Goal: Use online tool/utility: Utilize a website feature to perform a specific function

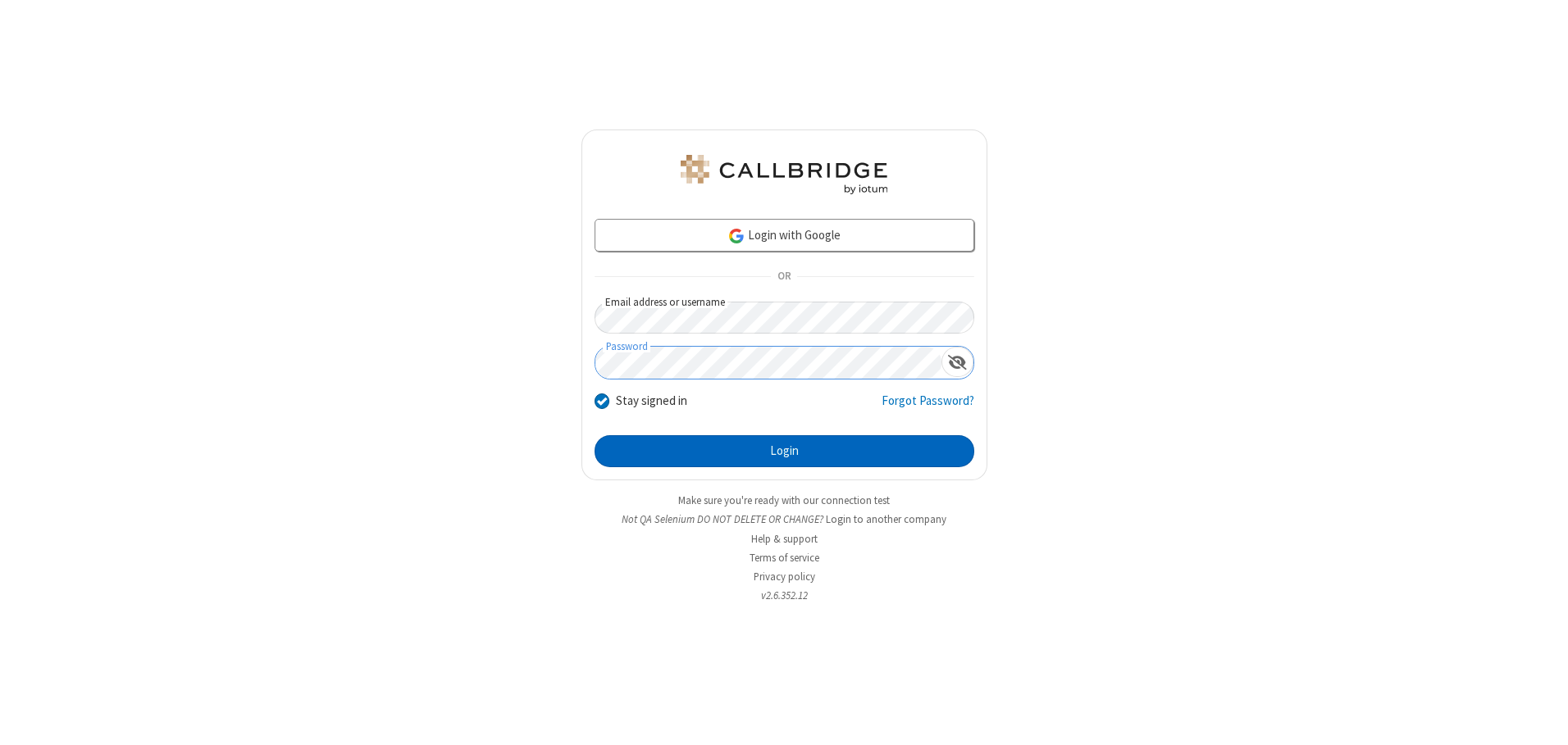
click at [784, 451] on button "Login" at bounding box center [784, 451] width 380 height 33
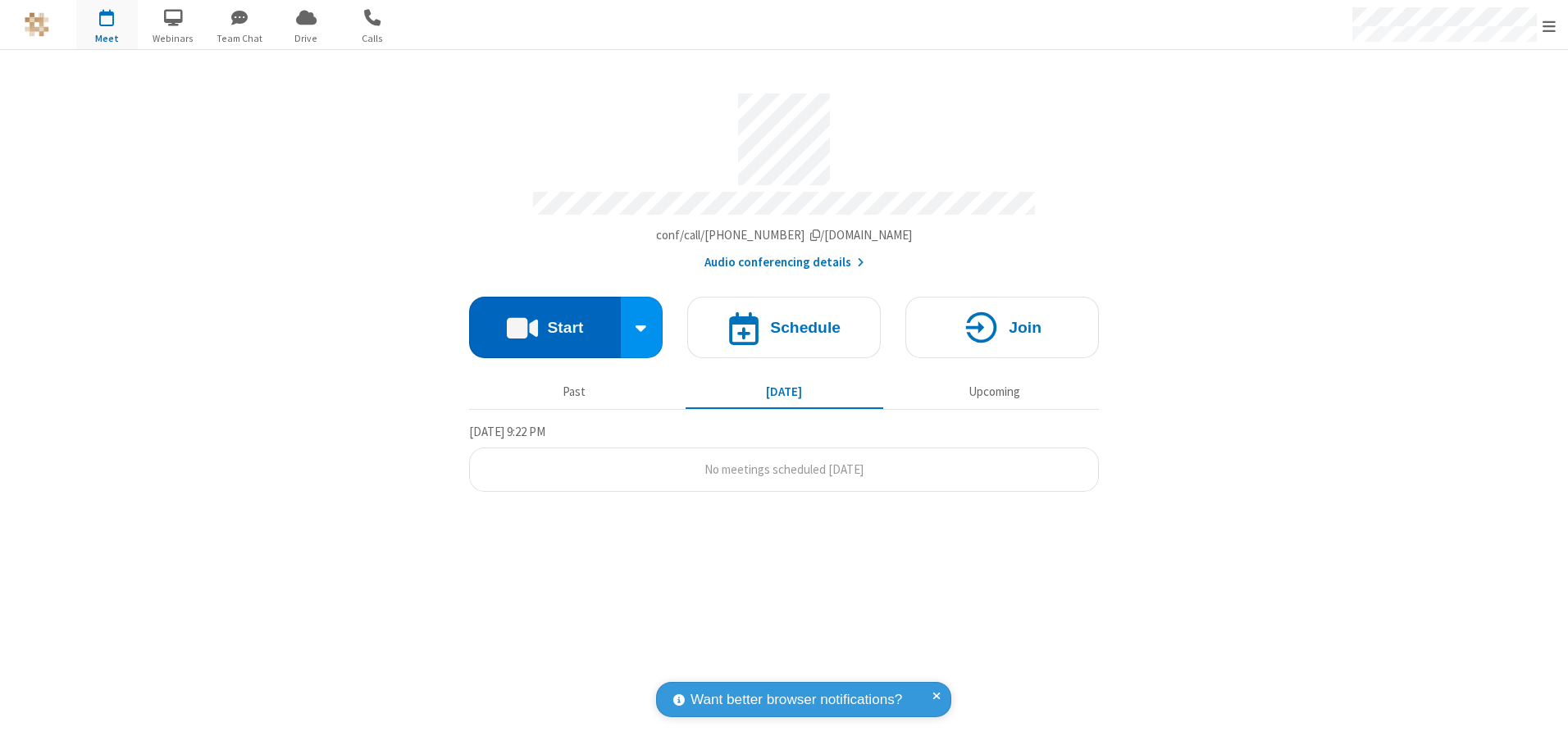
click at [545, 322] on button "Start" at bounding box center [544, 327] width 151 height 62
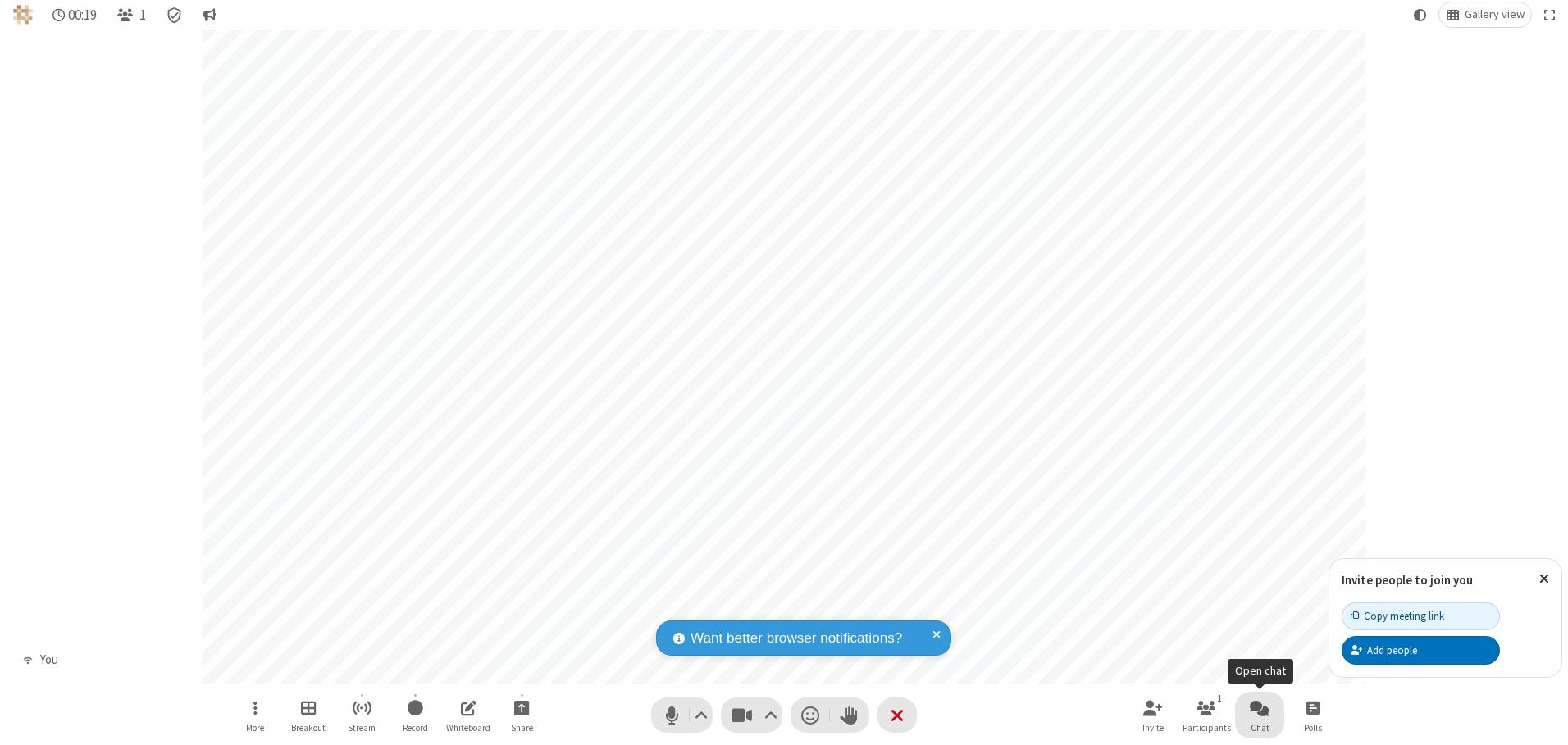
click at [1260, 708] on span "Open chat" at bounding box center [1261, 708] width 20 height 21
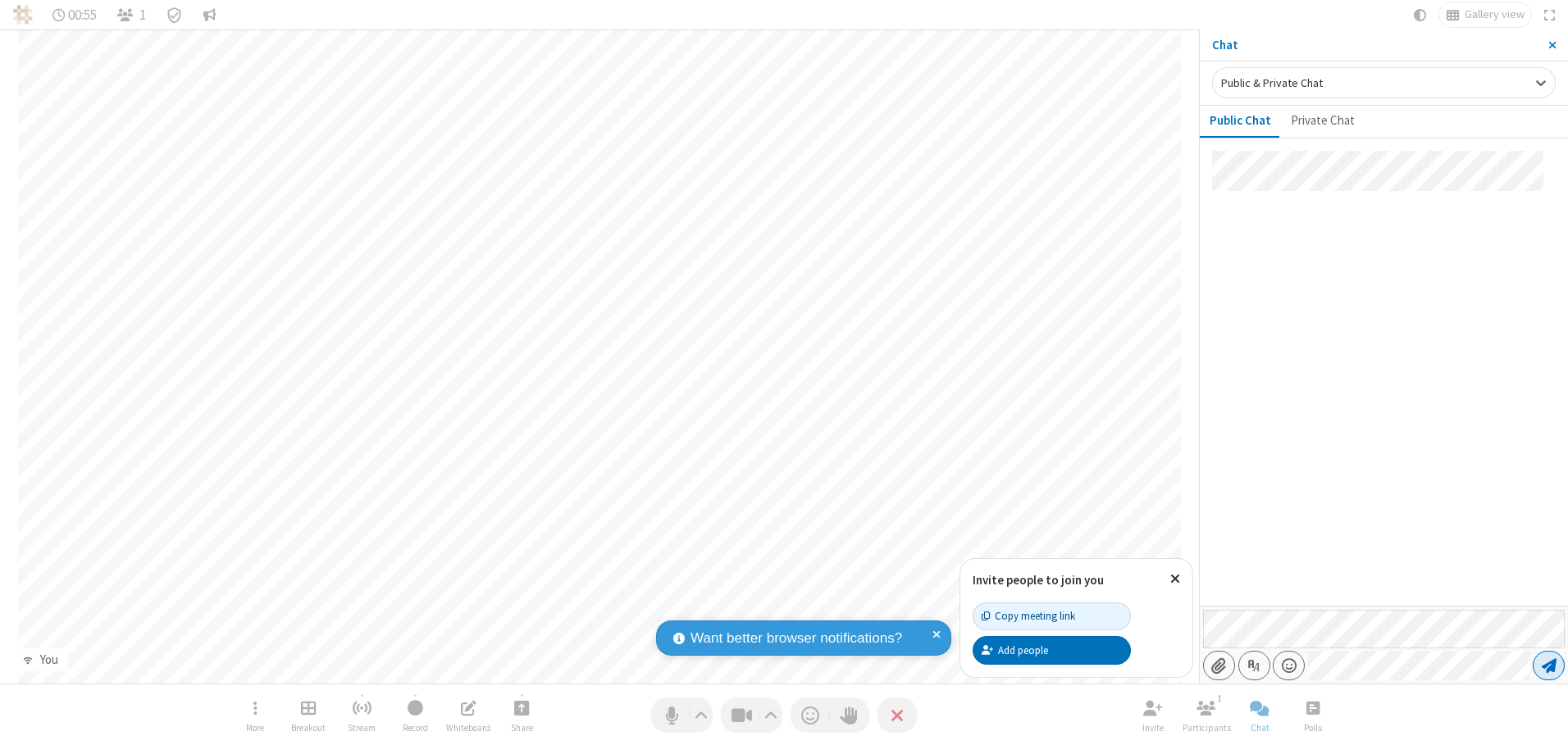
click at [1549, 665] on span "Send message" at bounding box center [1550, 665] width 15 height 16
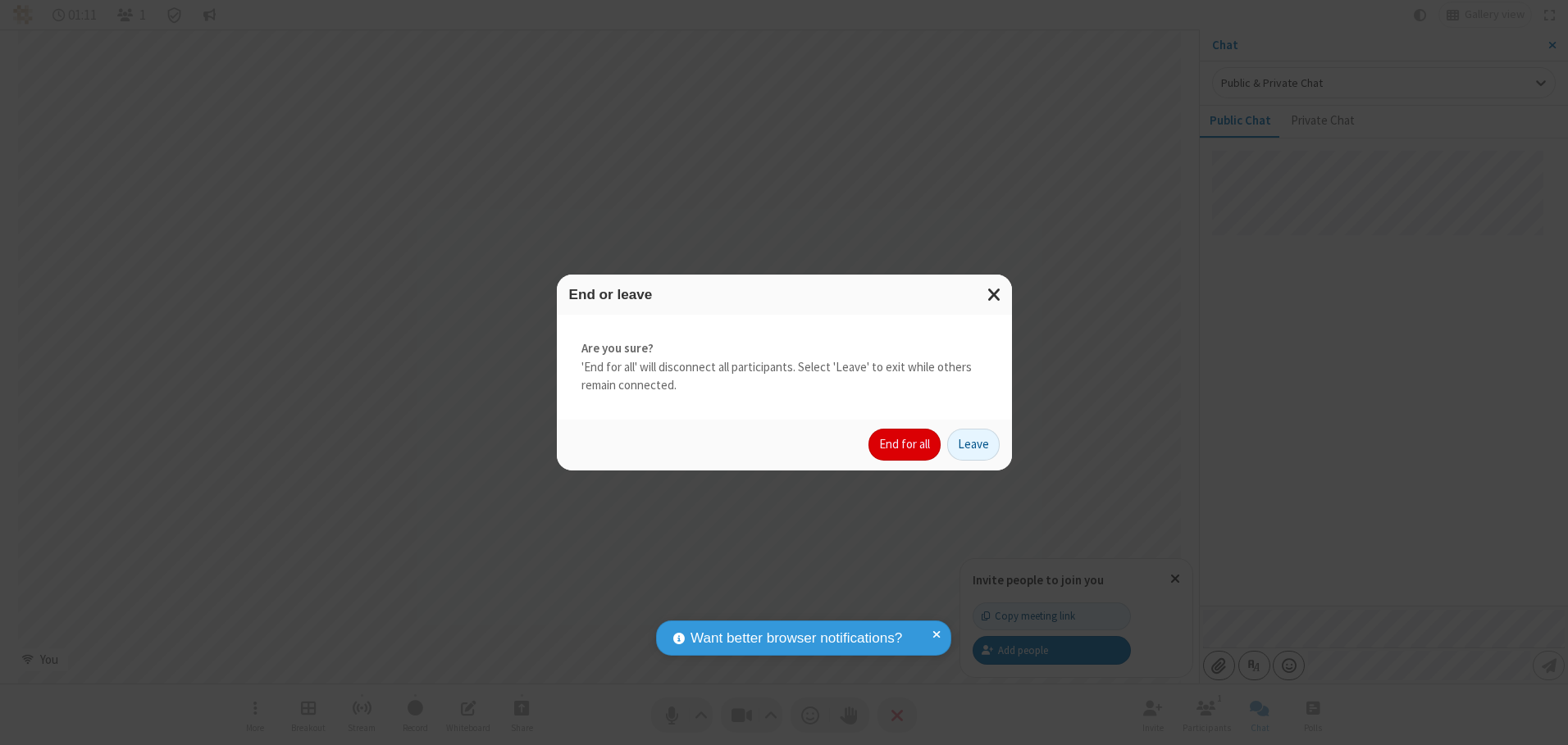
click at [906, 444] on button "End for all" at bounding box center [905, 445] width 73 height 33
